Goal: Find specific page/section: Find specific page/section

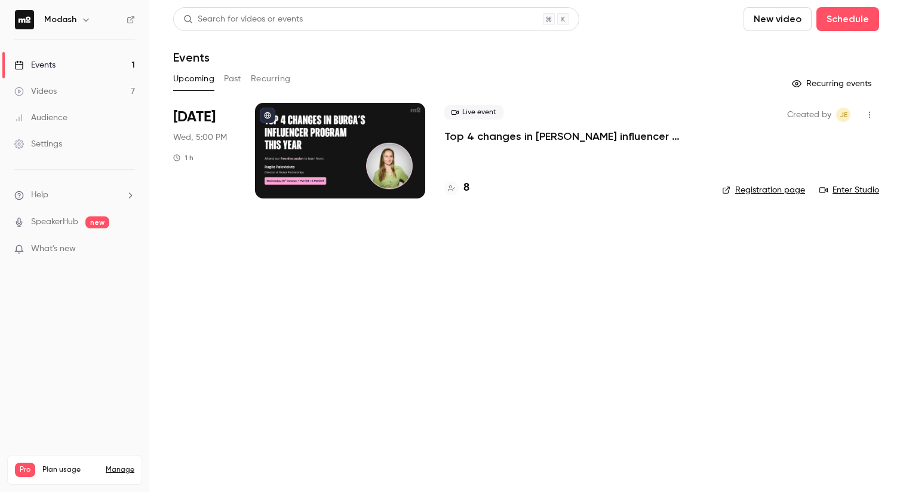
click at [239, 79] on button "Past" at bounding box center [232, 78] width 17 height 19
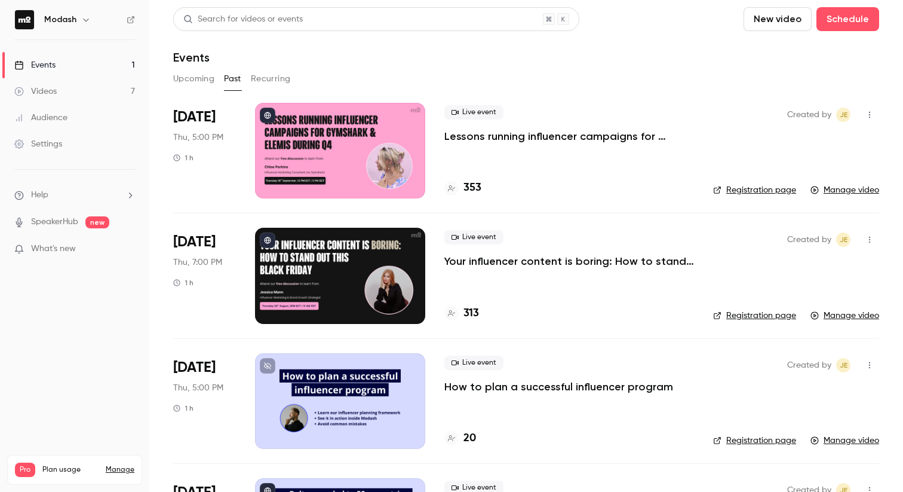
click at [471, 186] on h4 "353" at bounding box center [472, 188] width 18 height 16
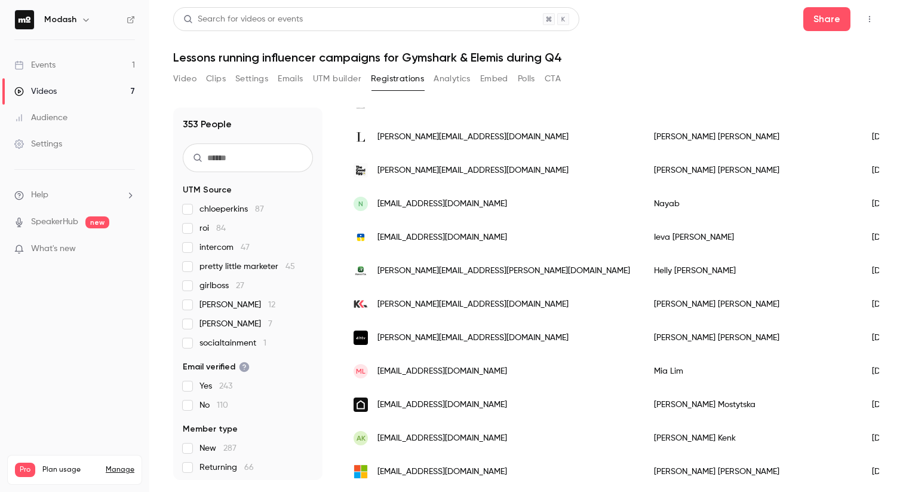
scroll to position [1414, 0]
